Goal: Book appointment/travel/reservation

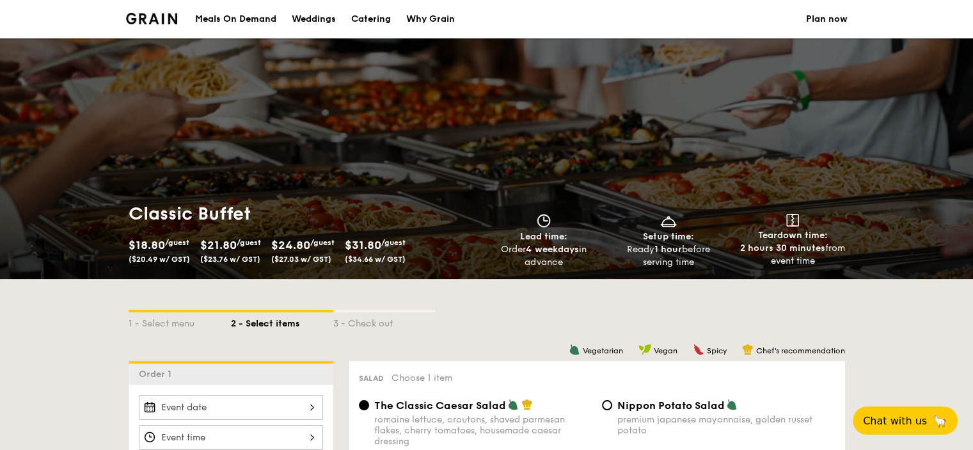
click at [356, 245] on span "$31.80" at bounding box center [363, 245] width 36 height 14
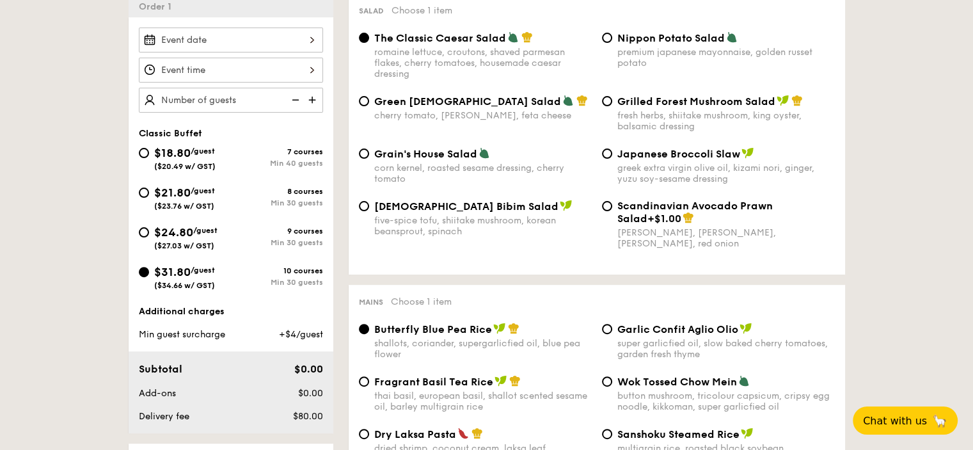
scroll to position [384, 0]
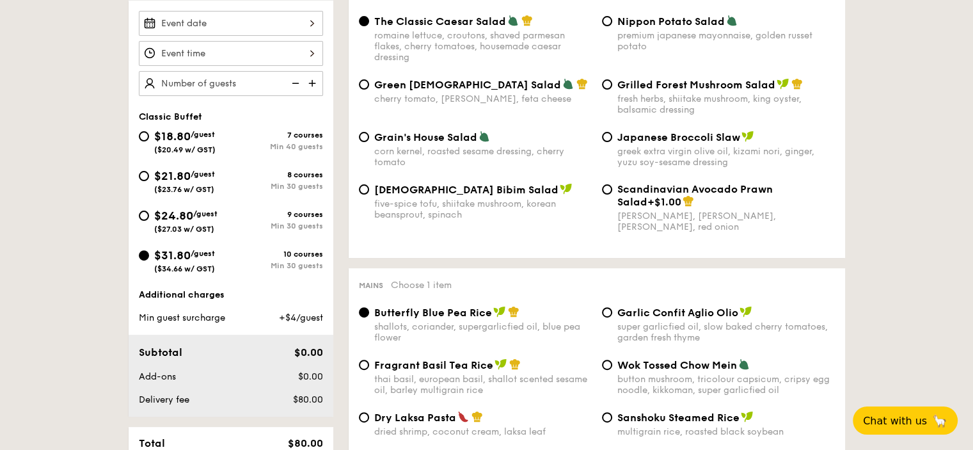
click at [169, 262] on span "$31.80" at bounding box center [172, 255] width 36 height 14
click at [149, 260] on input "$31.80 /guest ($34.66 w/ GST) 10 courses Min 30 guests" at bounding box center [144, 255] width 10 height 10
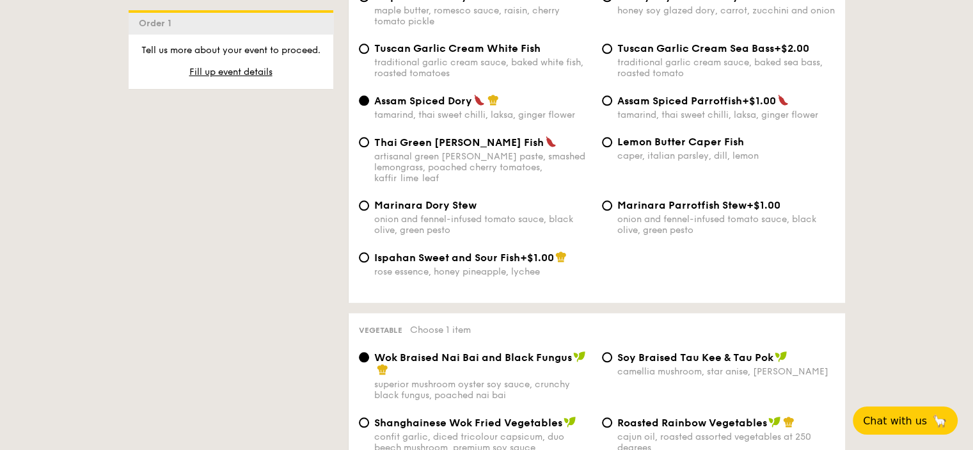
scroll to position [1344, 0]
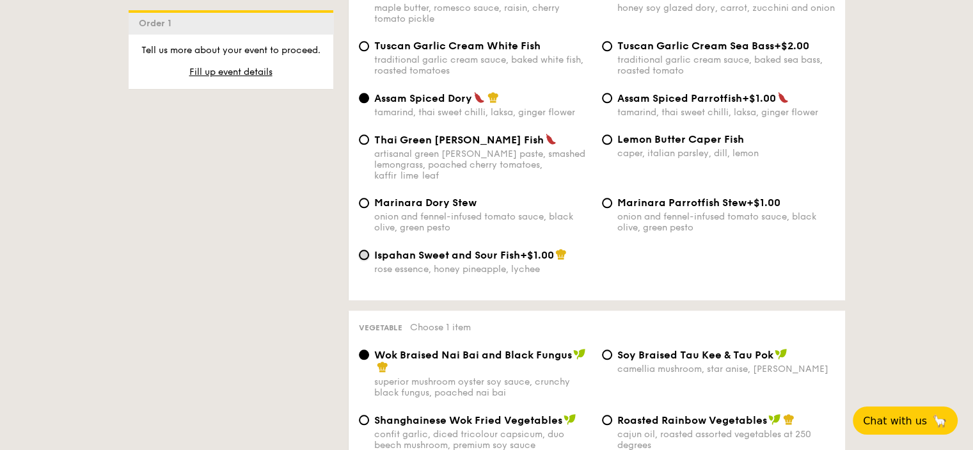
click at [359, 260] on input "Ispahan Sweet and Sour Fish +$1.00 rose essence, honey pineapple, lychee" at bounding box center [364, 255] width 10 height 10
radio input "true"
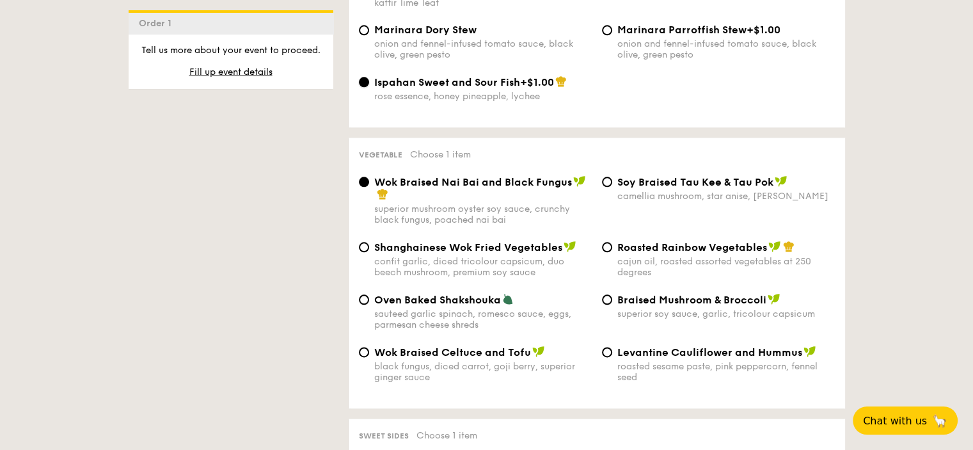
scroll to position [1535, 0]
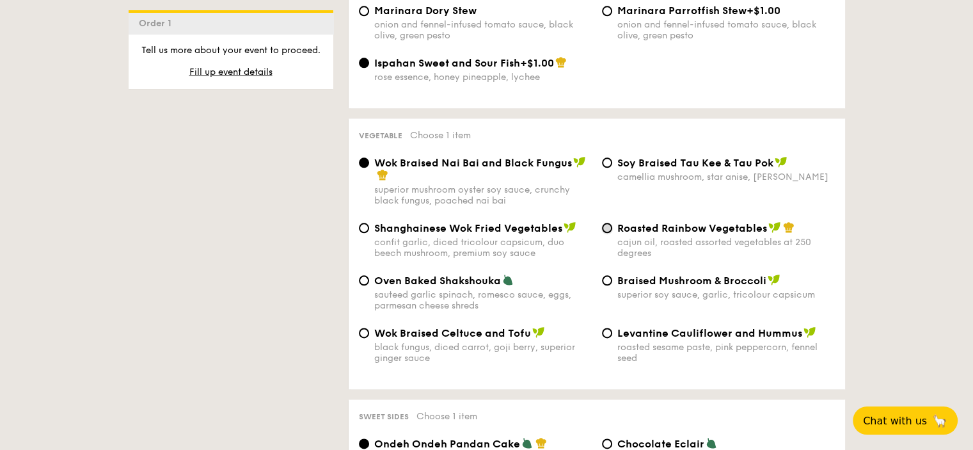
click at [607, 233] on input "Roasted Rainbow Vegetables cajun oil, roasted assorted vegetables at 250 degrees" at bounding box center [607, 228] width 10 height 10
radio input "true"
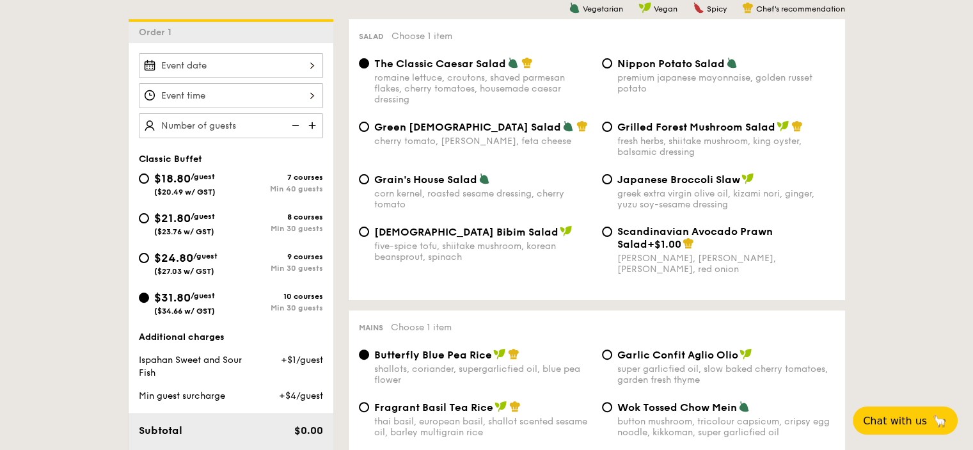
scroll to position [320, 0]
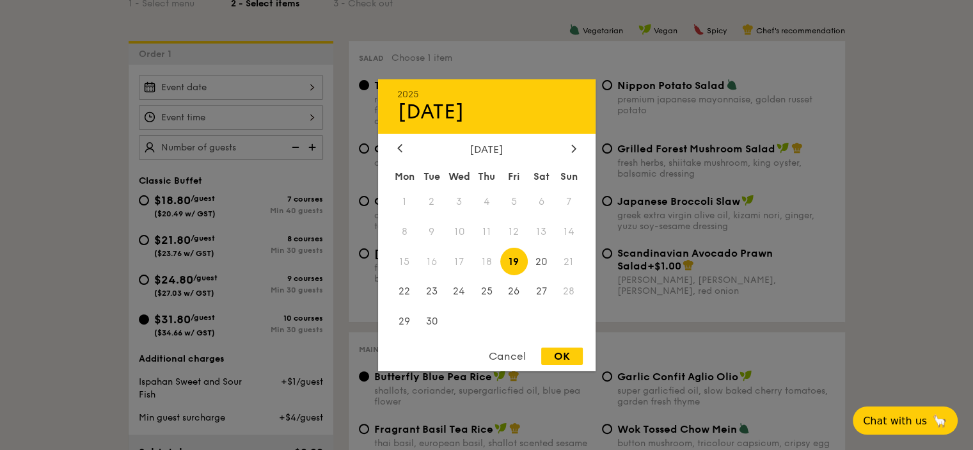
click at [284, 96] on div "2025 Sep [DATE] Tue Wed Thu Fri Sat Sun 1 2 3 4 5 6 7 8 9 10 11 12 13 14 15 16 …" at bounding box center [231, 87] width 184 height 25
click at [431, 321] on span "30" at bounding box center [432, 322] width 28 height 28
click at [564, 359] on div "OK" at bounding box center [562, 355] width 42 height 17
type input "[DATE]"
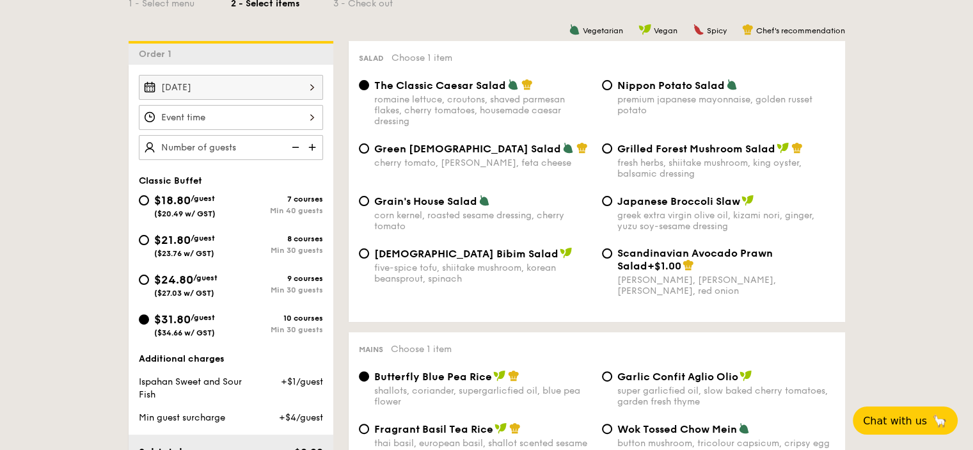
click at [202, 130] on div at bounding box center [231, 117] width 184 height 25
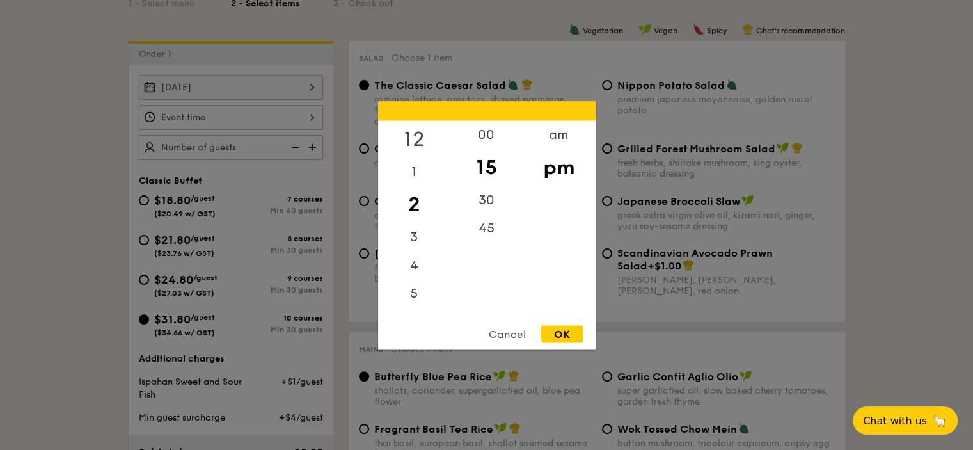
click at [413, 132] on div "12" at bounding box center [414, 138] width 72 height 37
click at [567, 173] on div "pm" at bounding box center [559, 166] width 72 height 37
click at [493, 134] on div "00" at bounding box center [486, 138] width 72 height 37
click at [551, 167] on div "pm" at bounding box center [559, 166] width 72 height 37
click at [570, 332] on div "OK" at bounding box center [562, 333] width 42 height 17
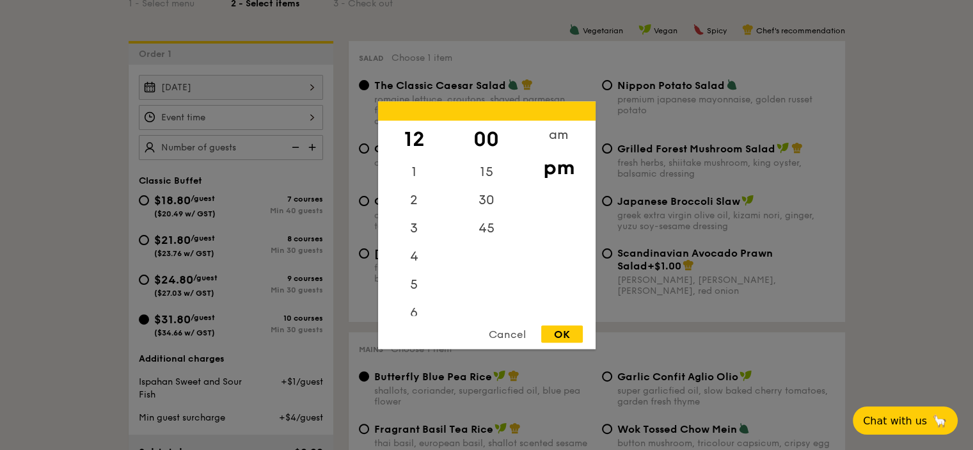
type input "12:00PM"
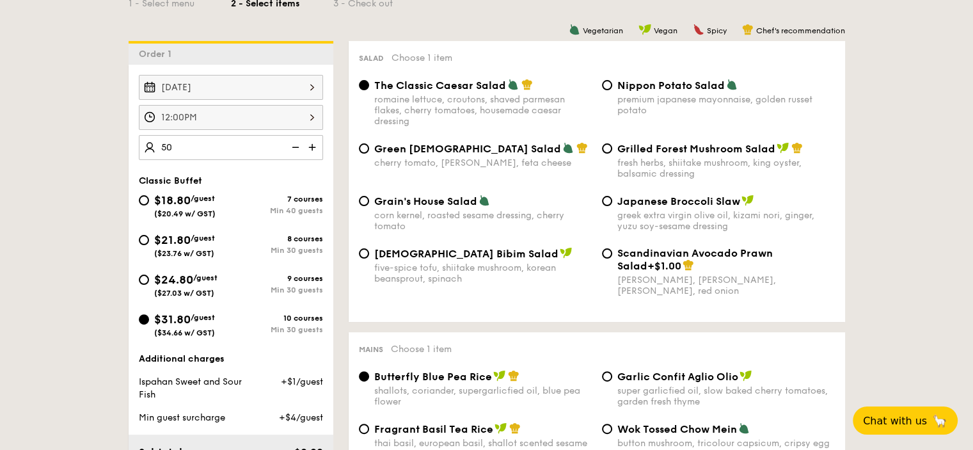
type input "50 guests"
click at [354, 294] on div "Korean Bibim Salad five-spice tofu, shiitake mushroom, korean beansprout, spina…" at bounding box center [597, 279] width 486 height 65
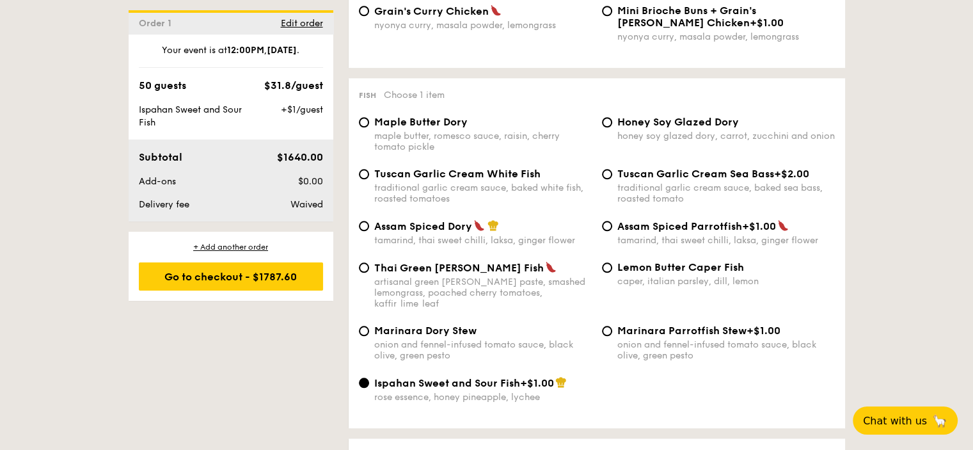
scroll to position [1280, 0]
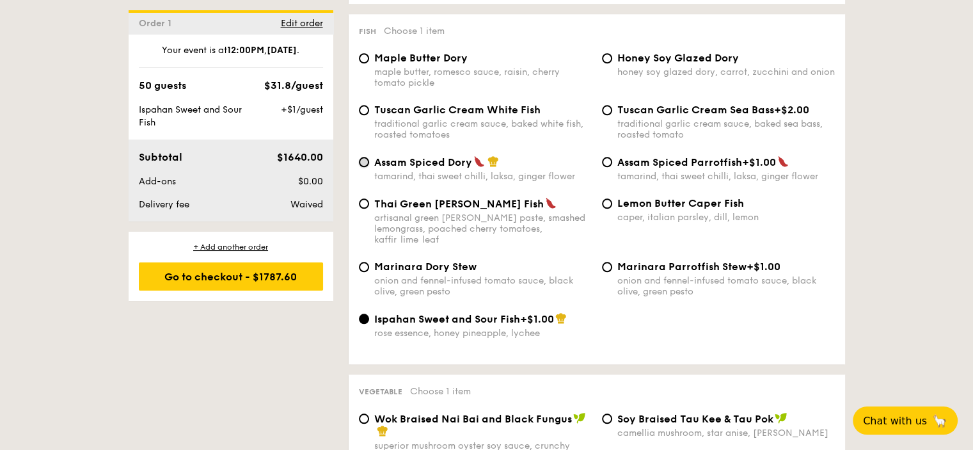
click at [359, 167] on input "Assam Spiced Dory tamarind, thai sweet chilli, laksa, ginger flower" at bounding box center [364, 162] width 10 height 10
radio input "true"
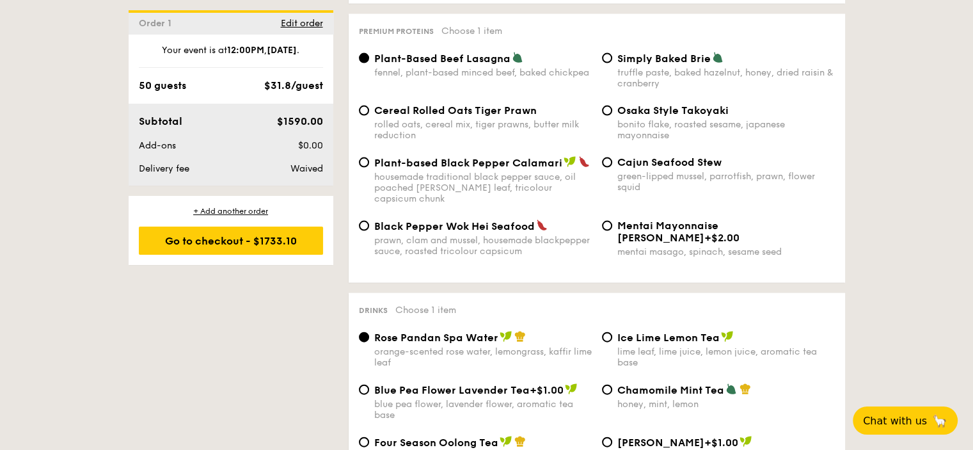
scroll to position [2751, 0]
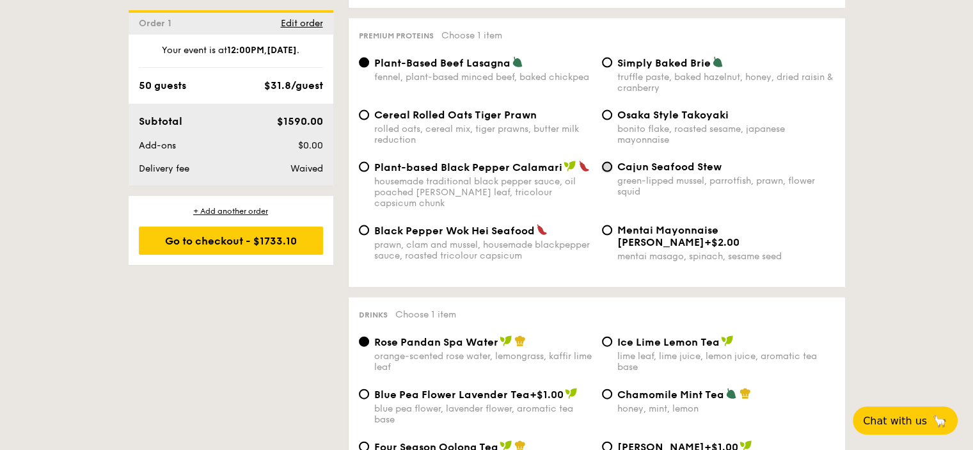
click at [606, 172] on input "Cajun Seafood Stew green-lipped mussel, parrotfish, prawn, flower squid" at bounding box center [607, 167] width 10 height 10
radio input "true"
click at [420, 237] on span "Black Pepper Wok Hei Seafood" at bounding box center [454, 231] width 161 height 12
click at [369, 235] on input "Black Pepper Wok Hei Seafood prawn, clam and mussel, housemade blackpepper sauc…" at bounding box center [364, 230] width 10 height 10
radio input "true"
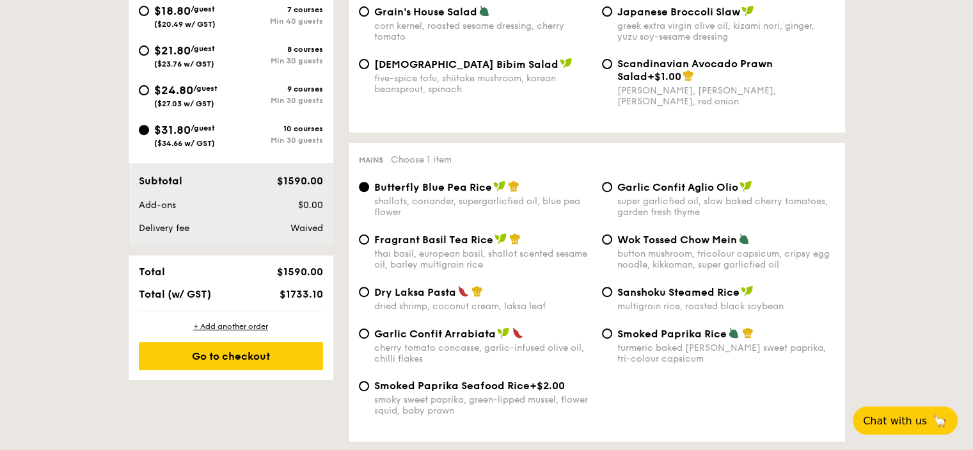
scroll to position [512, 0]
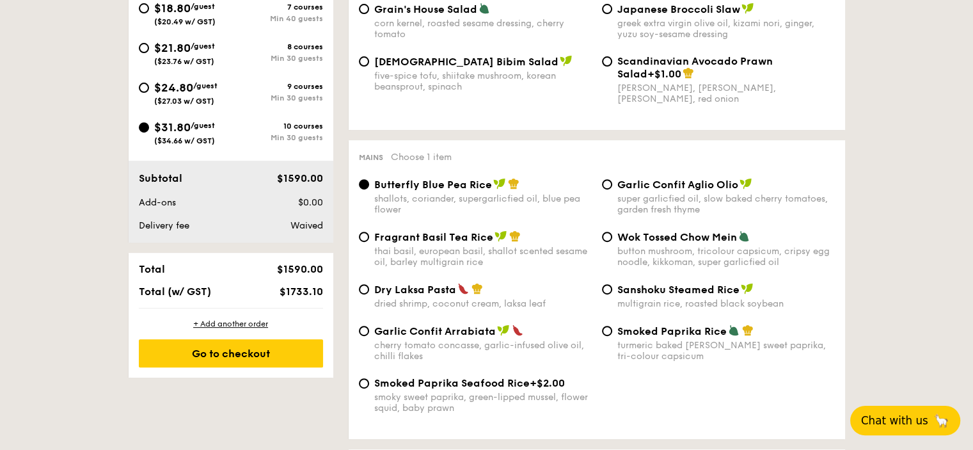
click at [898, 422] on span "Chat with us" at bounding box center [894, 420] width 67 height 13
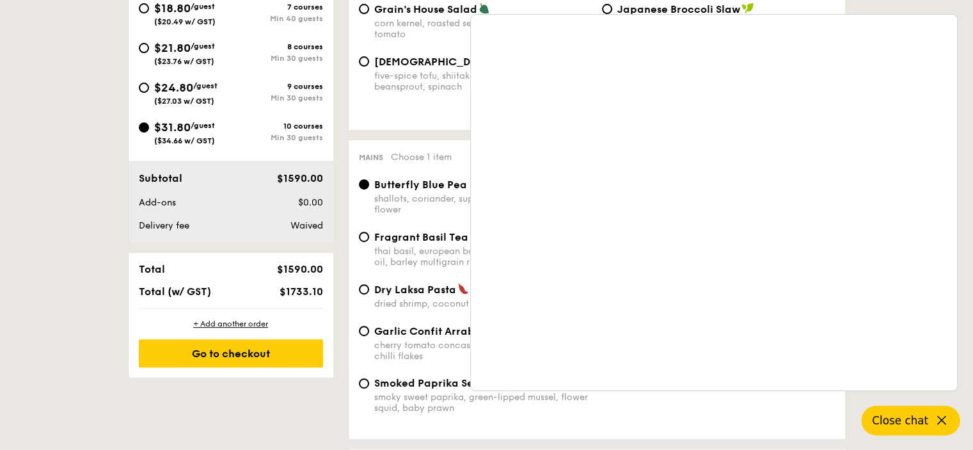
click at [908, 419] on span "Close chat" at bounding box center [900, 420] width 56 height 13
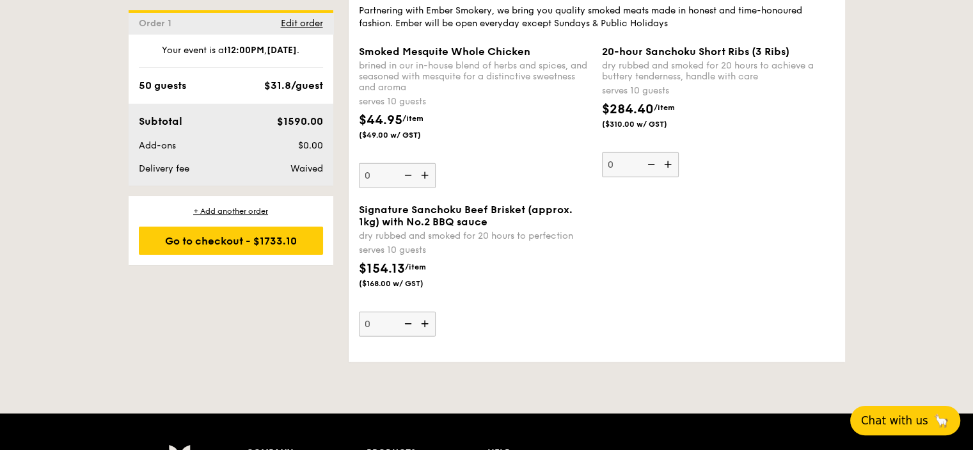
scroll to position [3327, 0]
